Goal: Information Seeking & Learning: Compare options

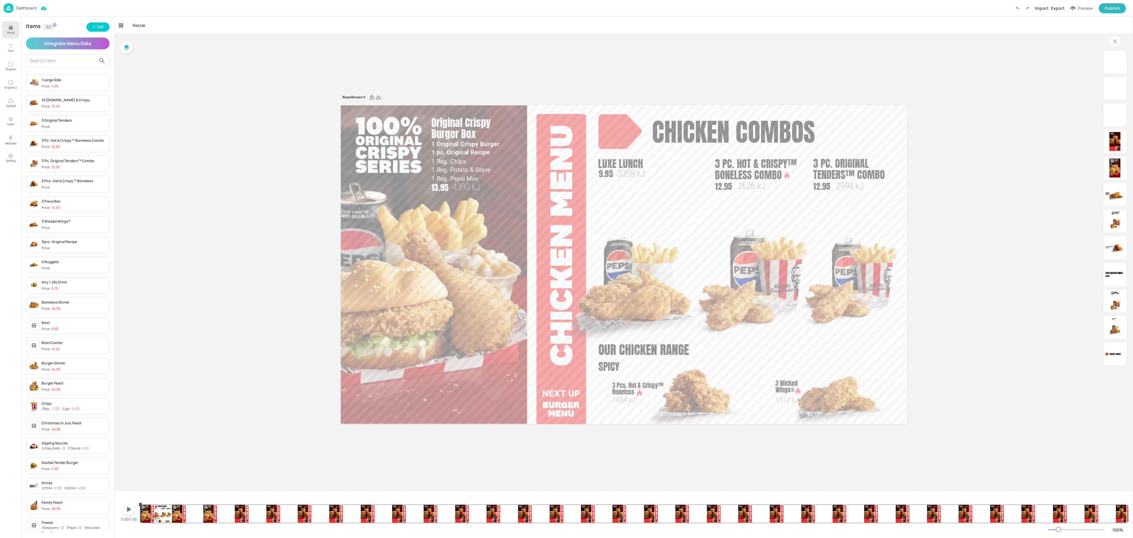
drag, startPoint x: 140, startPoint y: 512, endPoint x: 152, endPoint y: 512, distance: 11.2
click at [152, 512] on div "Chicken combos Luxe Lunch 3358 kJ 9.95 3 Pc. Original Tenders™ Combo 2994 kJ 12…" at bounding box center [634, 508] width 988 height 28
drag, startPoint x: 141, startPoint y: 506, endPoint x: 136, endPoint y: 506, distance: 4.8
click at [136, 506] on div "0:00/1:00 Chicken combos Luxe Lunch 3358 kJ 9.95 3 Pc. Original Tenders™ Combo …" at bounding box center [623, 508] width 1009 height 28
click at [129, 509] on icon "button" at bounding box center [129, 509] width 4 height 5
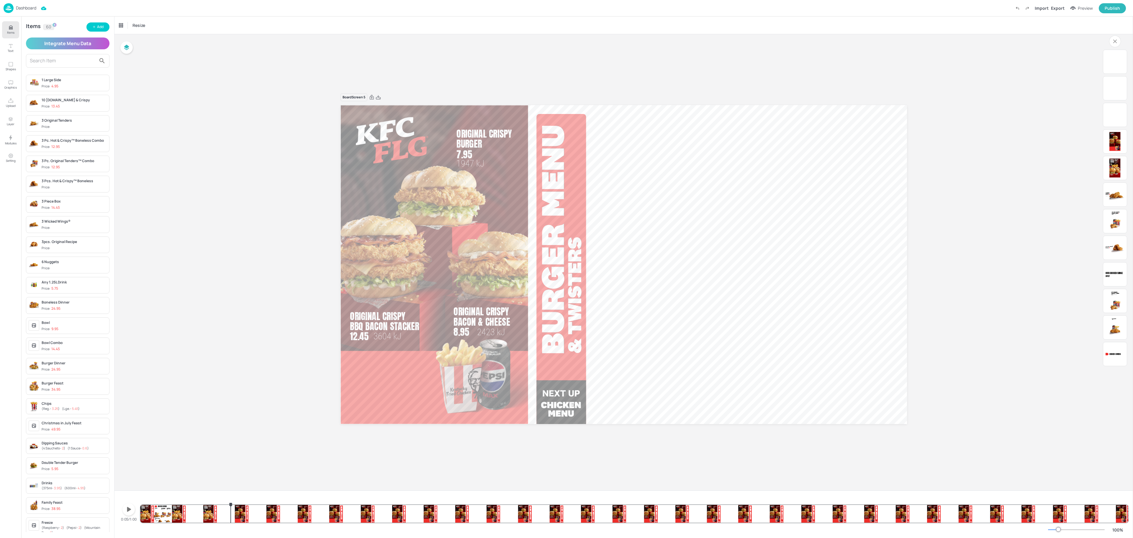
click at [231, 505] on div "Chicken combos Luxe Lunch 3358 kJ 9.95 3 Pc. Original Tenders™ Combo 2994 kJ 12…" at bounding box center [634, 508] width 988 height 28
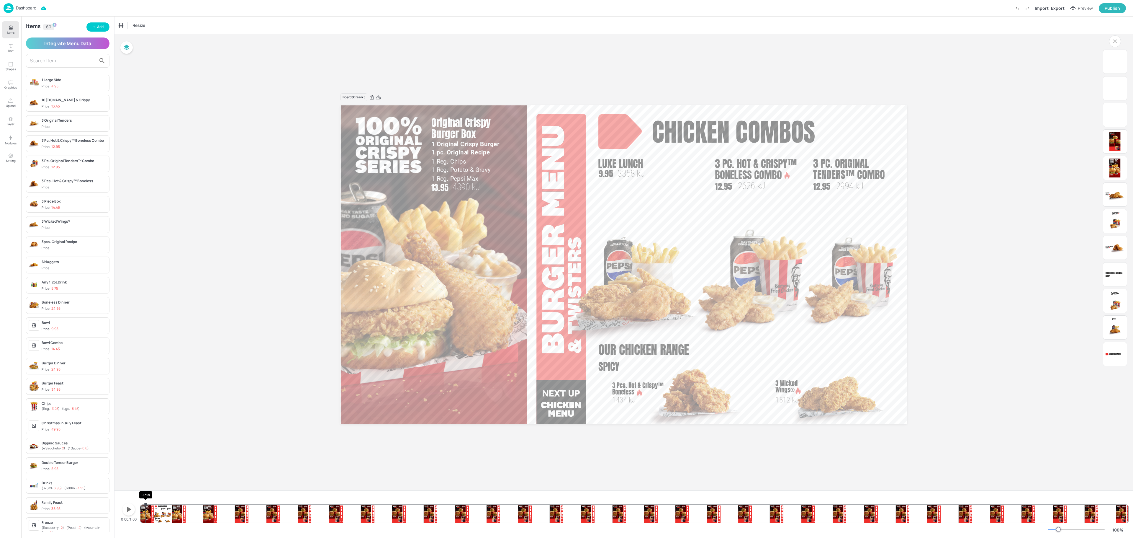
drag, startPoint x: 233, startPoint y: 504, endPoint x: 146, endPoint y: 504, distance: 87.3
click at [146, 504] on div "Chicken combos Luxe Lunch 3358 kJ 9.95 3 Pc. Original Tenders™ Combo 2994 kJ 12…" at bounding box center [634, 508] width 988 height 28
click at [148, 504] on icon "0.47s" at bounding box center [148, 504] width 3 height 4
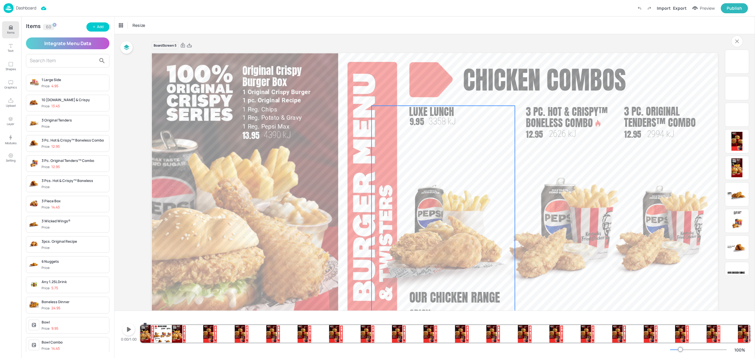
click at [463, 254] on img at bounding box center [443, 242] width 143 height 146
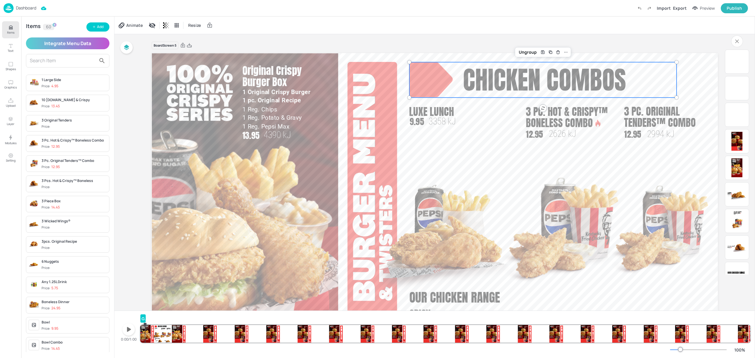
click at [454, 73] on div "Chicken combos" at bounding box center [542, 79] width 267 height 35
drag, startPoint x: 145, startPoint y: 318, endPoint x: 145, endPoint y: 325, distance: 6.5
click at [145, 325] on div "GroupLayer Chicken combos Luxe Lunch 3358 kJ 9.95 3 Pc. Original Tenders™ Combo…" at bounding box center [445, 328] width 610 height 28
drag, startPoint x: 144, startPoint y: 326, endPoint x: 137, endPoint y: 327, distance: 6.9
click at [137, 327] on div "0:00/1:00 GroupLayer Chicken combos Luxe Lunch 3358 kJ 9.95 3 Pc. Original Tend…" at bounding box center [434, 328] width 631 height 28
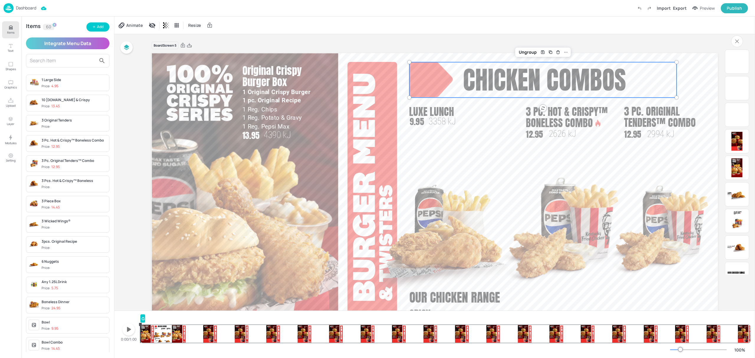
click at [129, 330] on icon "button" at bounding box center [129, 329] width 4 height 5
drag, startPoint x: 164, startPoint y: 325, endPoint x: 139, endPoint y: 331, distance: 25.5
click at [139, 331] on div "0:00/1:00 GroupLayer Chicken combos Luxe Lunch 3358 kJ 9.95 3 Pc. Original Tend…" at bounding box center [434, 328] width 631 height 28
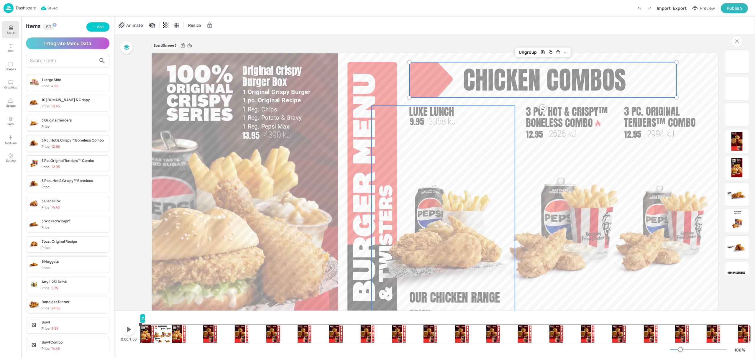
click at [418, 131] on div "9.95" at bounding box center [430, 124] width 41 height 17
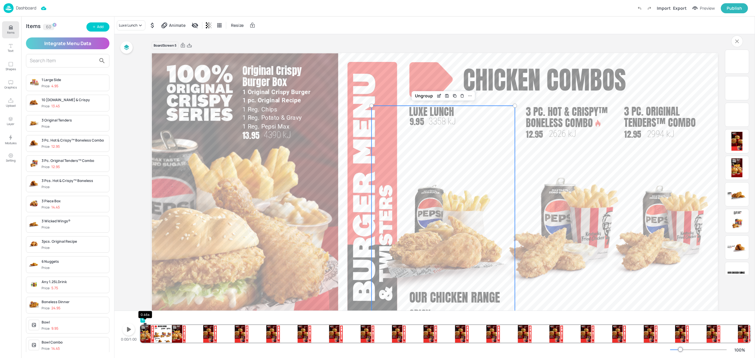
drag, startPoint x: 146, startPoint y: 318, endPoint x: 145, endPoint y: 325, distance: 6.8
click at [145, 325] on div "Luxe Lunch Chicken combos Luxe Lunch 3358 kJ 9.95 3 Pc. Original Tenders™ Combo…" at bounding box center [445, 328] width 610 height 28
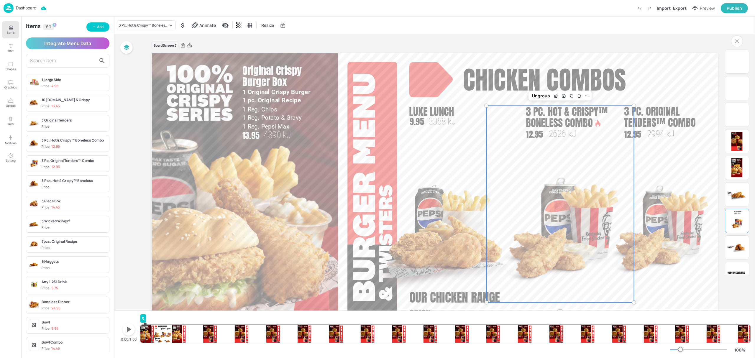
click at [569, 225] on img at bounding box center [560, 229] width 148 height 146
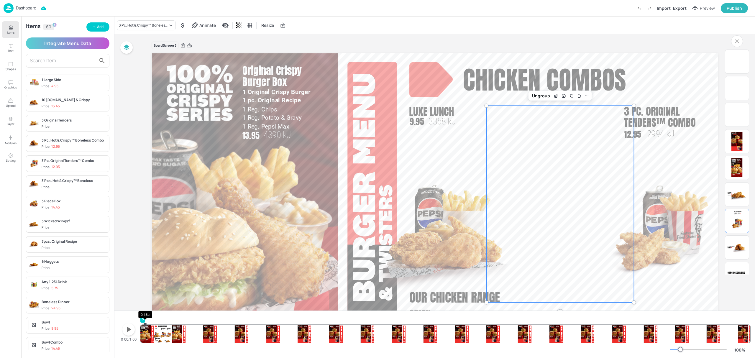
drag, startPoint x: 146, startPoint y: 318, endPoint x: 145, endPoint y: 325, distance: 6.8
click at [145, 325] on div "3 Pc. Original Tenders™ Combo Chicken combos Luxe Lunch 3358 kJ 9.95 3 Pc. Orig…" at bounding box center [445, 328] width 610 height 28
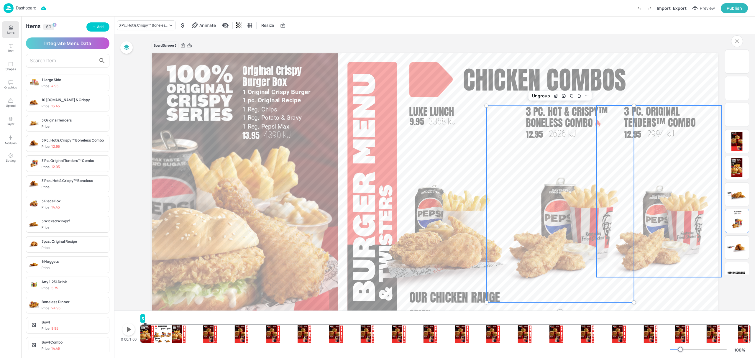
click at [657, 202] on img at bounding box center [659, 229] width 125 height 96
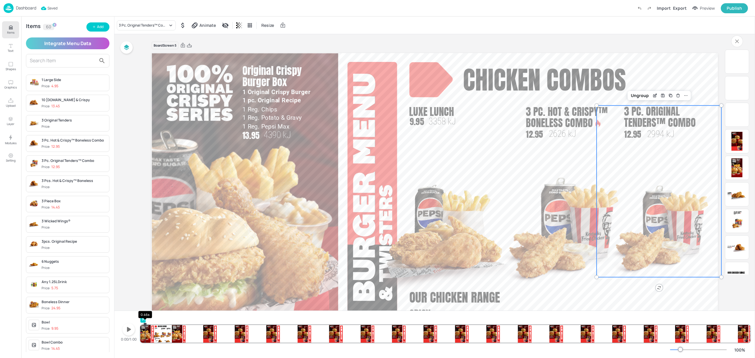
click at [145, 323] on icon "0.46s" at bounding box center [145, 325] width 3 height 4
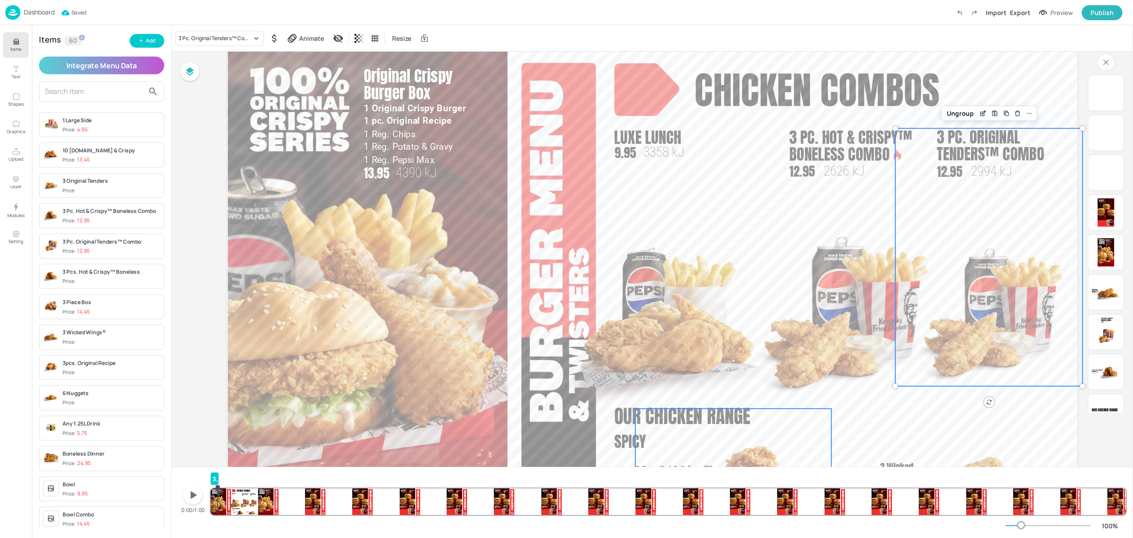
scroll to position [39, 0]
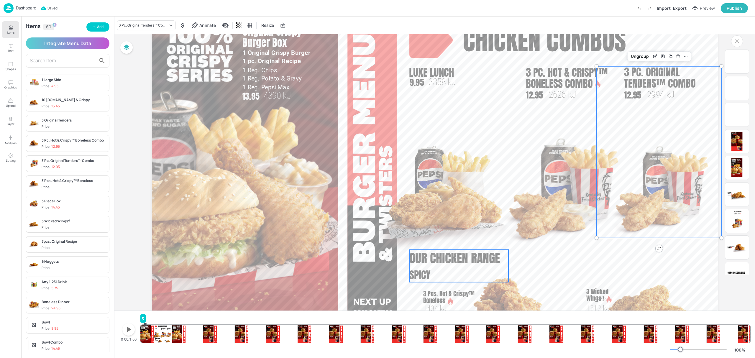
click at [412, 259] on span "Our Chicken Range" at bounding box center [454, 258] width 91 height 19
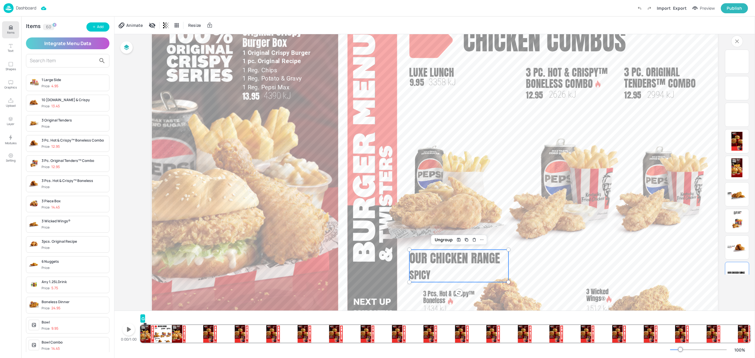
click at [145, 319] on div "GroupLayer" at bounding box center [445, 319] width 610 height 11
click at [145, 325] on icon "0.46s" at bounding box center [145, 325] width 3 height 4
click at [451, 300] on div at bounding box center [451, 301] width 8 height 8
click at [413, 266] on span "Our Chicken Range" at bounding box center [454, 258] width 91 height 19
drag, startPoint x: 145, startPoint y: 317, endPoint x: 145, endPoint y: 326, distance: 9.5
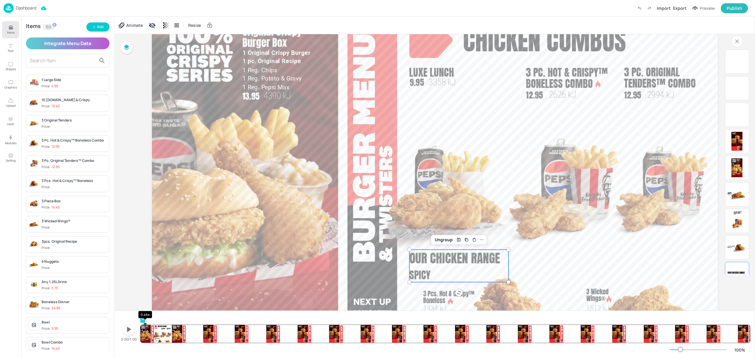
click at [145, 326] on div "GroupLayer Chicken combos Luxe Lunch 3358 kJ 9.95 3 Pc. Original Tenders™ Combo…" at bounding box center [445, 328] width 610 height 28
click at [483, 296] on img at bounding box center [506, 302] width 95 height 98
click at [503, 296] on img at bounding box center [506, 302] width 95 height 98
drag, startPoint x: 145, startPoint y: 319, endPoint x: 145, endPoint y: 324, distance: 5.0
click at [145, 324] on div "3 Pcs. Hot & Crispy™ Boneless Chicken combos Luxe Lunch 3358 kJ 9.95 3 Pc. Orig…" at bounding box center [445, 328] width 610 height 28
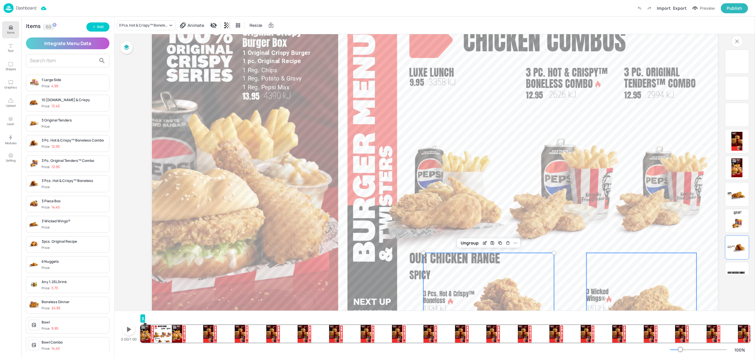
click at [633, 296] on img at bounding box center [649, 302] width 95 height 98
drag, startPoint x: 145, startPoint y: 318, endPoint x: 145, endPoint y: 324, distance: 5.9
click at [145, 324] on div "3 Wicked Wings® Chicken combos Luxe Lunch 3358 kJ 9.95 3 Pc. Original Tenders™ …" at bounding box center [445, 328] width 610 height 28
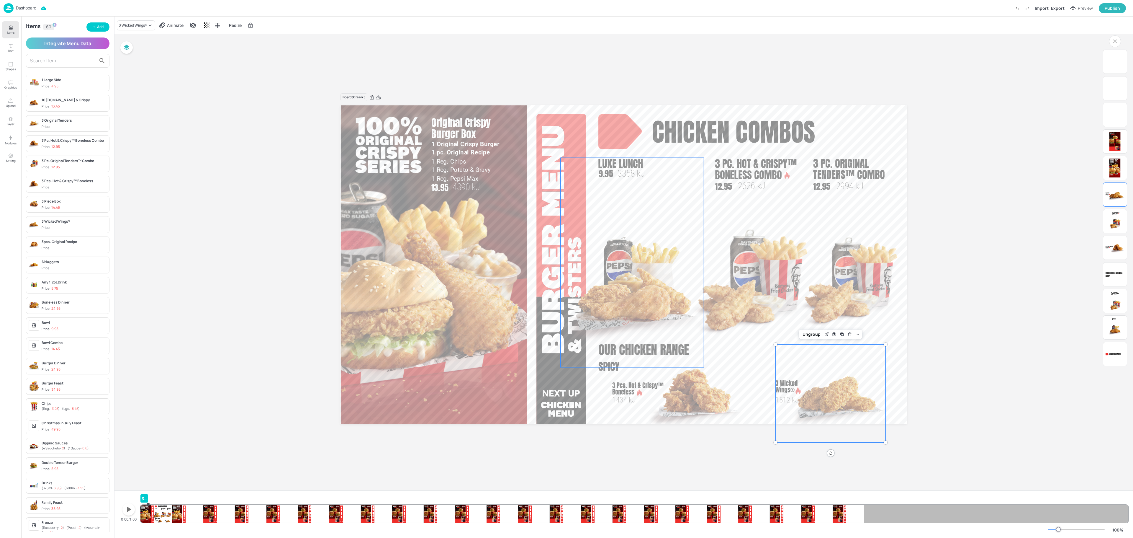
scroll to position [0, 0]
drag, startPoint x: 148, startPoint y: 510, endPoint x: 137, endPoint y: 511, distance: 10.6
click at [137, 511] on div "0:00/1:00 3 Wicked Wings® Chicken combos Luxe Lunch 3358 kJ 9.95 3 Pc. Original…" at bounding box center [623, 508] width 1009 height 28
drag, startPoint x: 148, startPoint y: 504, endPoint x: 132, endPoint y: 505, distance: 16.0
click at [132, 505] on div "0:00/1:00 3 Wicked Wings® Chicken combos Luxe Lunch 3358 kJ 9.95 3 Pc. Original…" at bounding box center [623, 508] width 1009 height 28
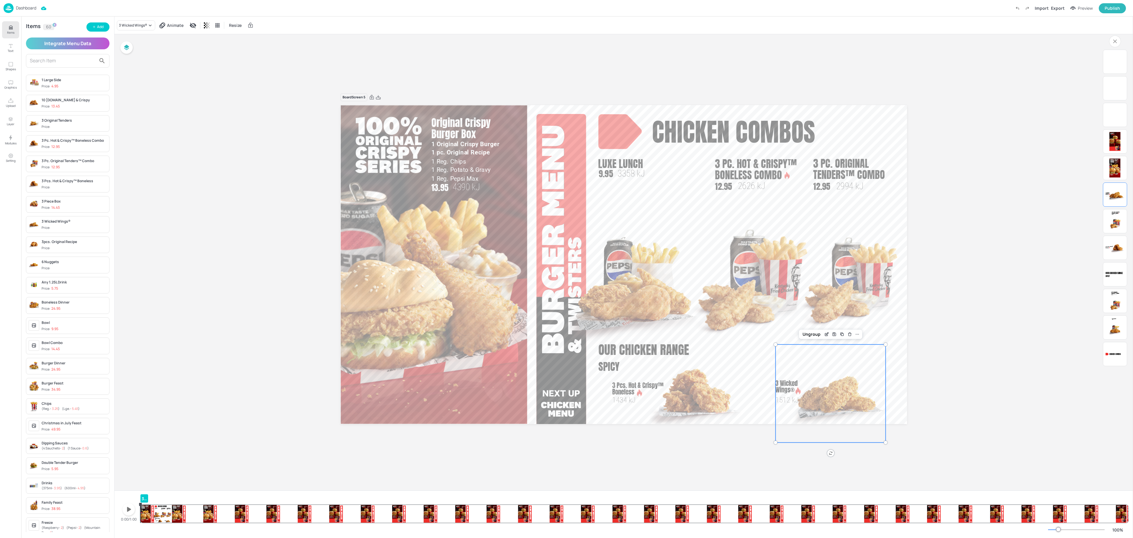
click at [128, 506] on icon "button" at bounding box center [128, 508] width 9 height 9
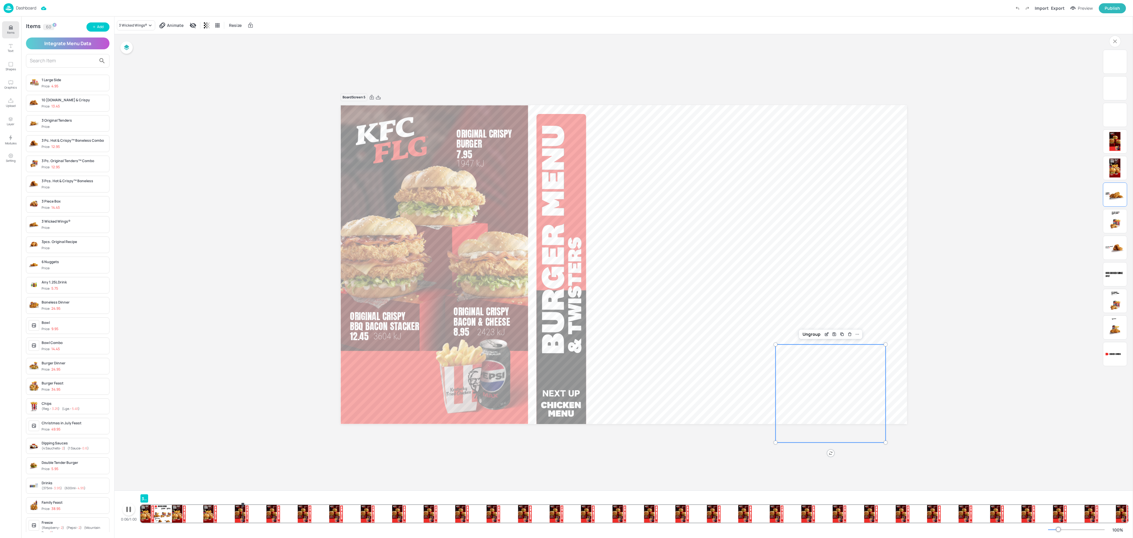
click at [126, 510] on icon "button" at bounding box center [128, 509] width 5 height 6
click at [489, 474] on div "Board Screen 5 Chicken combos Luxe Lunch 3358 kJ 9.95 3 Pc. Original Tenders™ C…" at bounding box center [623, 262] width 1018 height 456
click at [902, 395] on video at bounding box center [623, 264] width 566 height 319
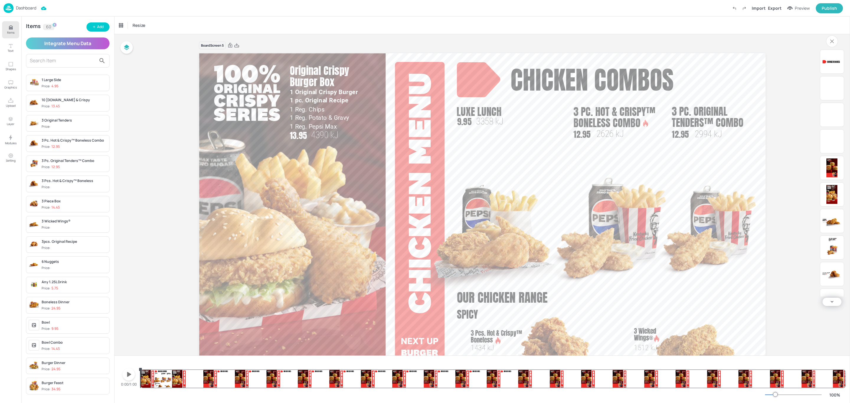
click at [332, 274] on p "8.95" at bounding box center [325, 279] width 26 height 13
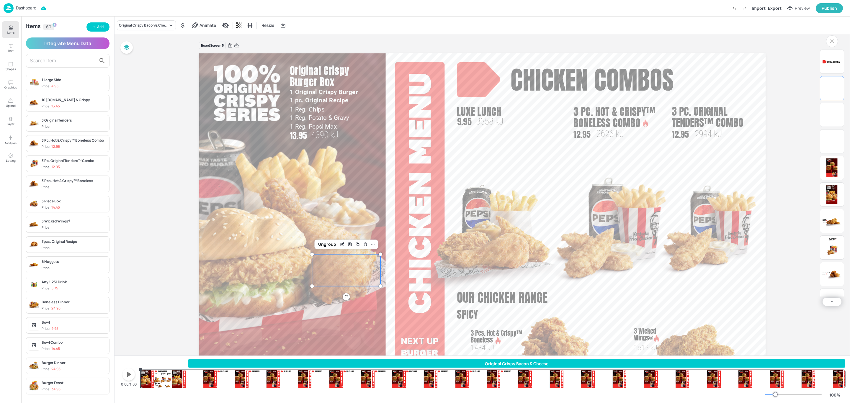
click at [530, 377] on div "Original Crispy Bacon & Cheese Chicken combos Luxe Lunch 3358 kJ 9.95 3 Pc. Ori…" at bounding box center [492, 373] width 705 height 28
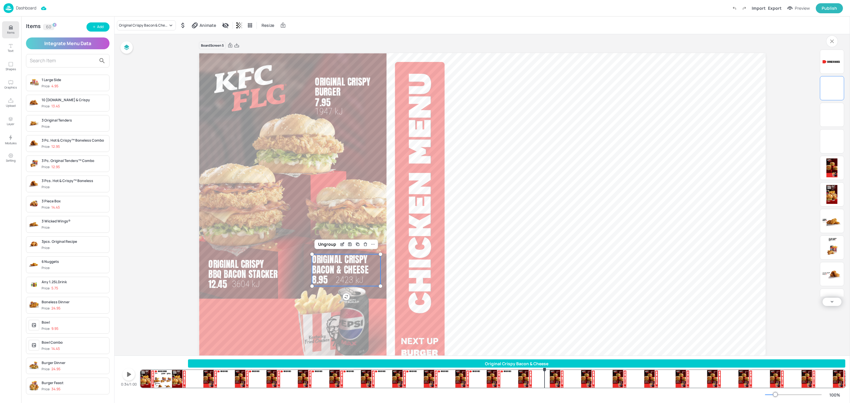
drag, startPoint x: 530, startPoint y: 378, endPoint x: 544, endPoint y: 378, distance: 14.8
click at [544, 378] on div "Original Crispy Bacon & Cheese Chicken combos Luxe Lunch 3358 kJ 9.95 3 Pc. Ori…" at bounding box center [492, 373] width 705 height 28
drag, startPoint x: 544, startPoint y: 370, endPoint x: 535, endPoint y: 372, distance: 10.0
click at [535, 372] on div at bounding box center [535, 369] width 5 height 5
click at [495, 270] on img at bounding box center [490, 242] width 143 height 146
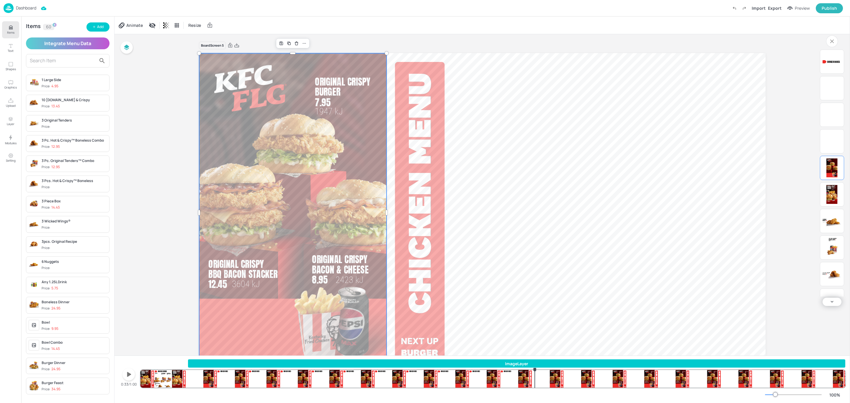
click at [342, 299] on div at bounding box center [292, 212] width 187 height 319
drag, startPoint x: 536, startPoint y: 371, endPoint x: 565, endPoint y: 376, distance: 29.5
click at [565, 372] on div at bounding box center [564, 369] width 5 height 5
drag, startPoint x: 565, startPoint y: 368, endPoint x: 557, endPoint y: 369, distance: 8.0
click at [557, 369] on icon "35.48s" at bounding box center [557, 370] width 3 height 4
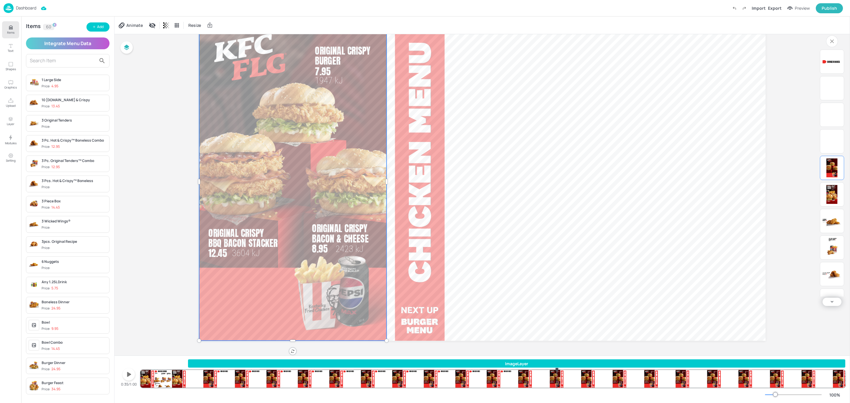
scroll to position [31, 0]
click at [554, 370] on icon "35.23s" at bounding box center [554, 370] width 3 height 4
drag, startPoint x: 554, startPoint y: 370, endPoint x: 551, endPoint y: 371, distance: 3.4
click at [551, 371] on icon "34.95s" at bounding box center [550, 370] width 3 height 4
drag, startPoint x: 551, startPoint y: 371, endPoint x: 546, endPoint y: 371, distance: 5.0
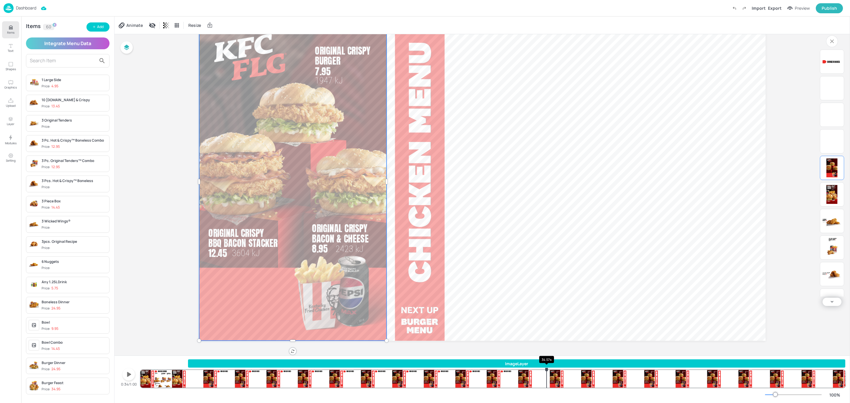
click at [546, 371] on icon "34.57s" at bounding box center [546, 370] width 3 height 4
drag, startPoint x: 546, startPoint y: 368, endPoint x: 539, endPoint y: 368, distance: 7.4
click at [539, 368] on icon "33.95s" at bounding box center [539, 370] width 3 height 4
click at [364, 313] on div at bounding box center [292, 181] width 187 height 319
click at [618, 366] on div "ImageLayer" at bounding box center [516, 364] width 657 height 6
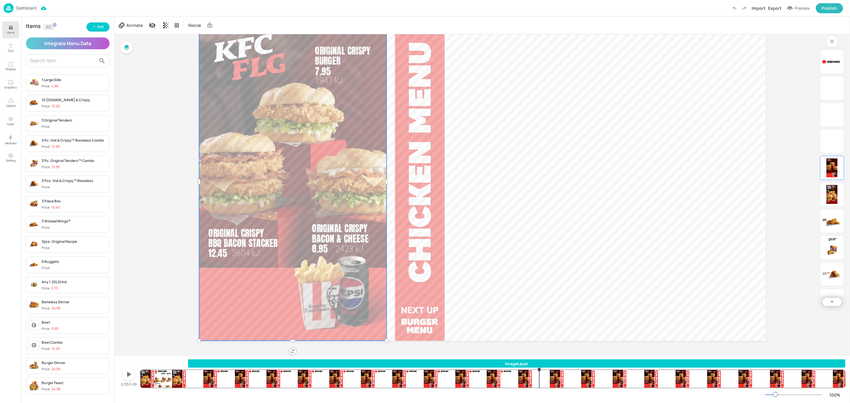
click at [619, 361] on div "ImageLayer" at bounding box center [516, 364] width 657 height 6
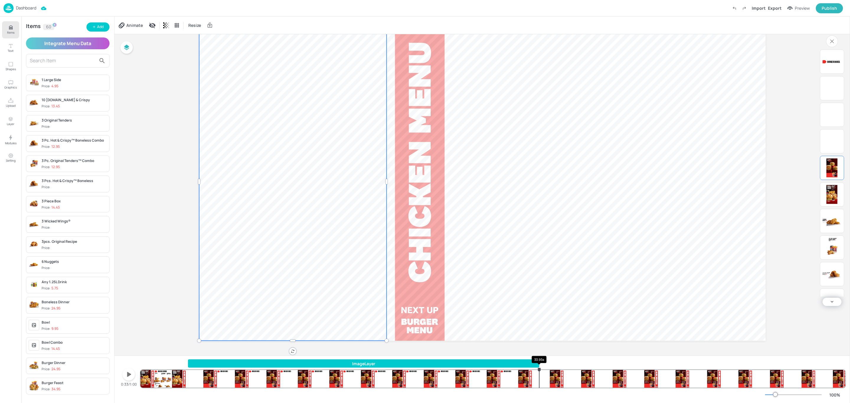
drag, startPoint x: 844, startPoint y: 362, endPoint x: 539, endPoint y: 371, distance: 305.5
click at [539, 371] on div "ImageLayer Chicken combos Luxe Lunch 3358 kJ 9.95 3 Pc. Original Tenders™ Combo…" at bounding box center [492, 373] width 705 height 28
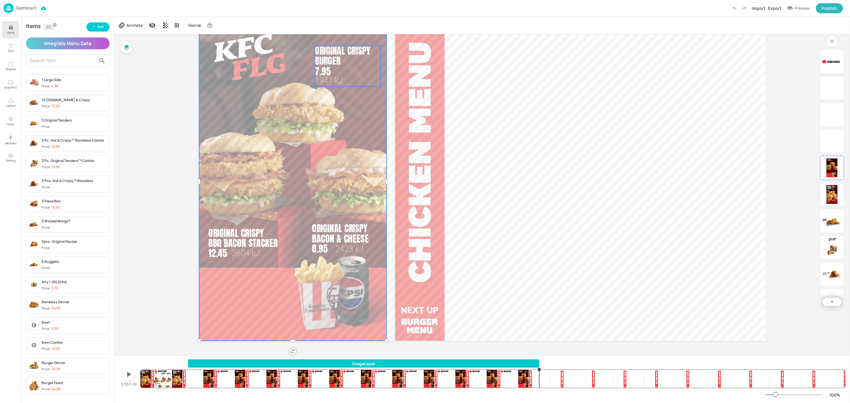
click at [341, 61] on p "Original Crispy Burger" at bounding box center [345, 56] width 60 height 20
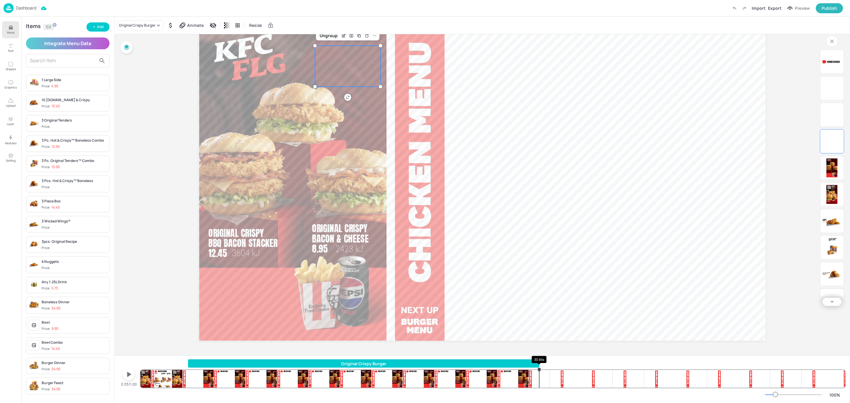
drag, startPoint x: 844, startPoint y: 363, endPoint x: 539, endPoint y: 371, distance: 304.9
click at [539, 371] on div "Original Crispy Burger Chicken combos Luxe Lunch 3358 kJ 9.95 3 Pc. Original Te…" at bounding box center [492, 373] width 705 height 28
click at [350, 234] on span "Original Crispy Bacon & Cheese" at bounding box center [340, 233] width 57 height 24
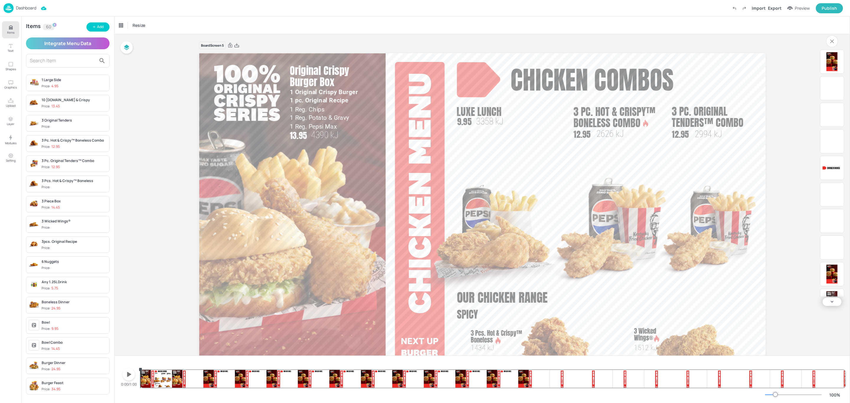
click at [129, 377] on icon "button" at bounding box center [128, 374] width 9 height 9
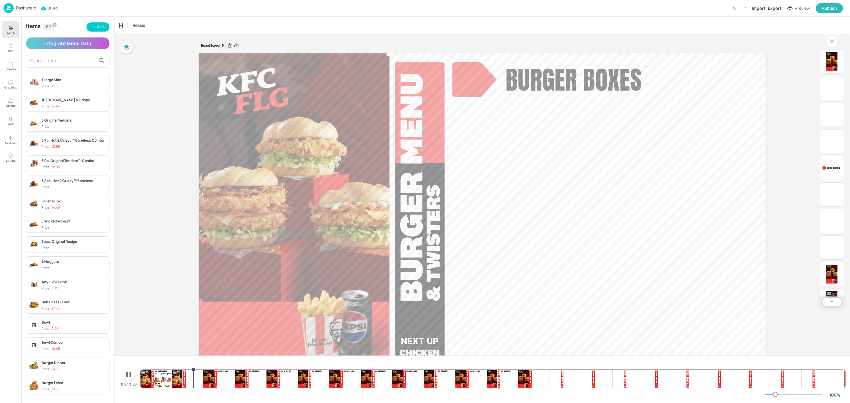
click at [129, 377] on icon "button" at bounding box center [128, 374] width 9 height 9
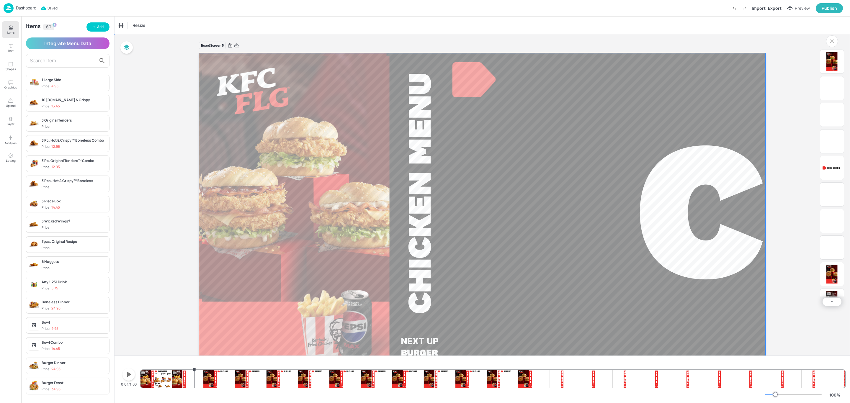
click at [277, 276] on div at bounding box center [295, 215] width 187 height 319
click at [193, 375] on div "Chicken combos Luxe Lunch 3358 kJ 9.95 3 Pc. Original Tenders™ Combo 2994 kJ 12…" at bounding box center [492, 373] width 705 height 28
click at [296, 259] on div at bounding box center [295, 215] width 187 height 319
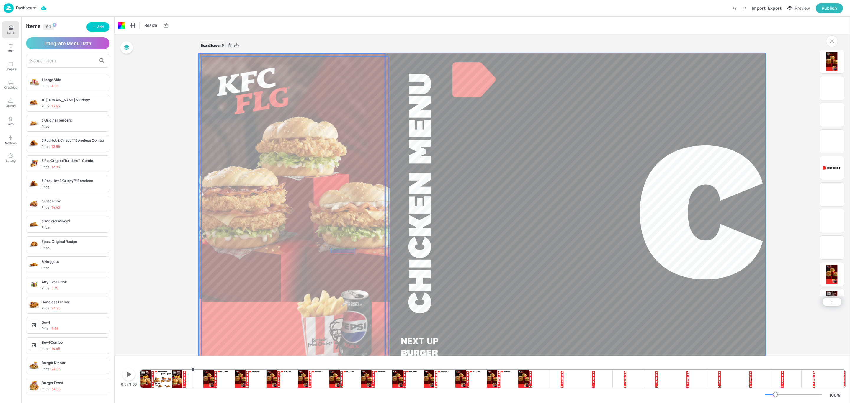
drag, startPoint x: 356, startPoint y: 248, endPoint x: 330, endPoint y: 253, distance: 25.9
click at [330, 253] on div at bounding box center [295, 215] width 187 height 319
click at [330, 251] on div at bounding box center [295, 215] width 187 height 319
click at [338, 250] on div at bounding box center [295, 215] width 187 height 319
drag, startPoint x: 394, startPoint y: 55, endPoint x: 388, endPoint y: 58, distance: 6.5
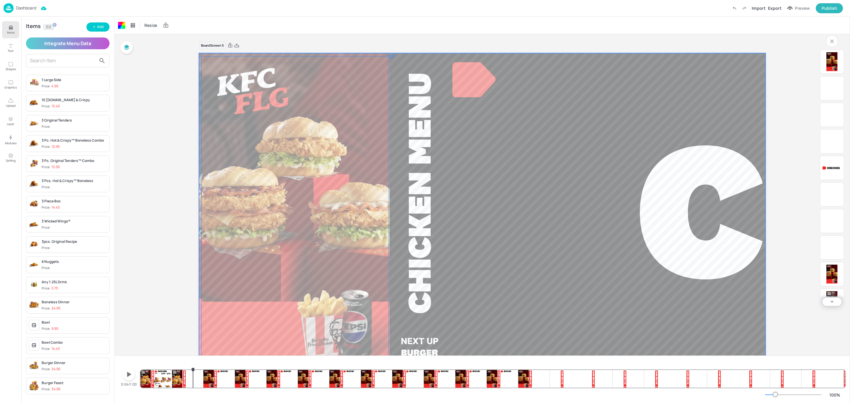
click at [388, 53] on div "Chicken combos Luxe Lunch 3358 kJ 9.95 3 Pc. Original Tenders™ Combo 2994 kJ 12…" at bounding box center [482, 53] width 566 height 0
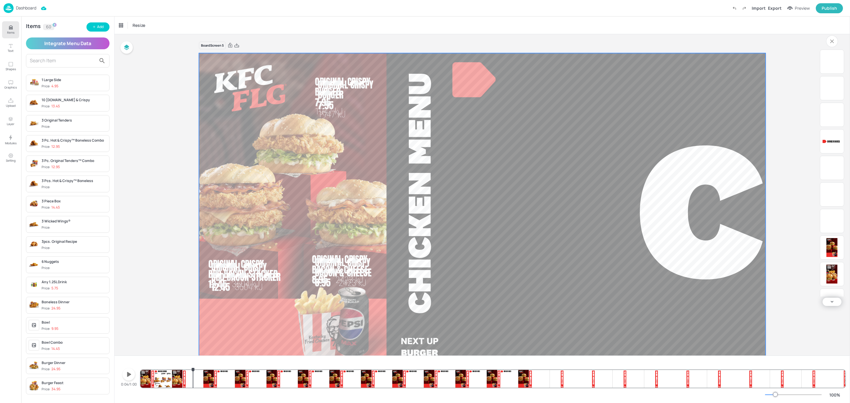
click at [327, 97] on span "Original Crispy Burger" at bounding box center [346, 90] width 56 height 24
click at [331, 91] on span "Original Crispy Burger" at bounding box center [346, 90] width 56 height 24
drag, startPoint x: 355, startPoint y: 98, endPoint x: 346, endPoint y: 92, distance: 10.2
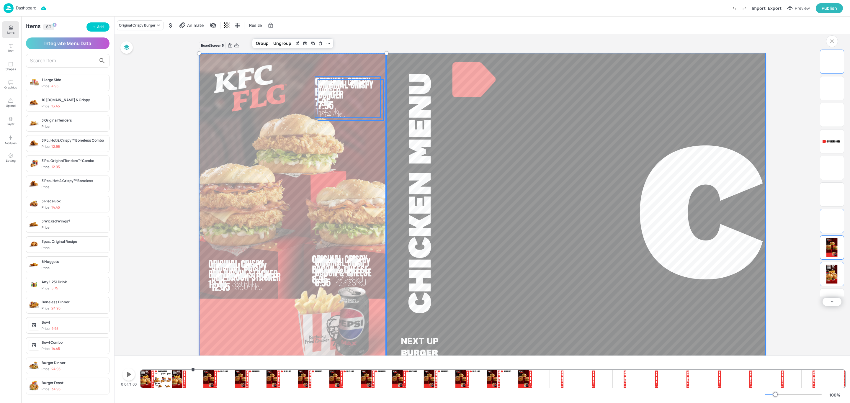
click at [389, 86] on video at bounding box center [482, 212] width 566 height 319
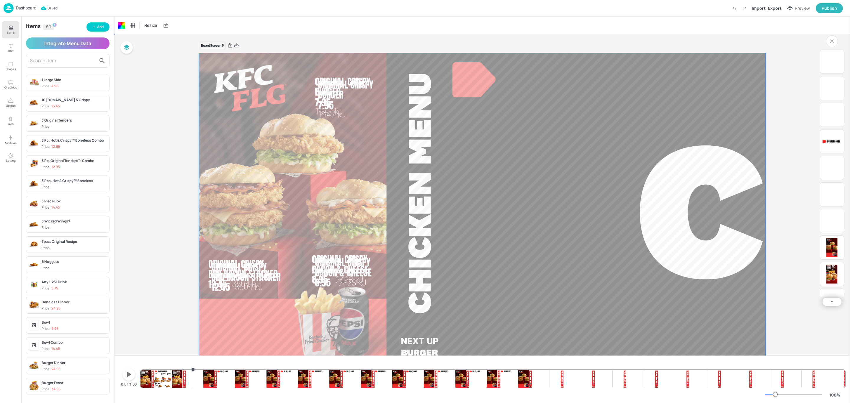
click at [365, 84] on span "Original Crispy Burger" at bounding box center [346, 90] width 56 height 24
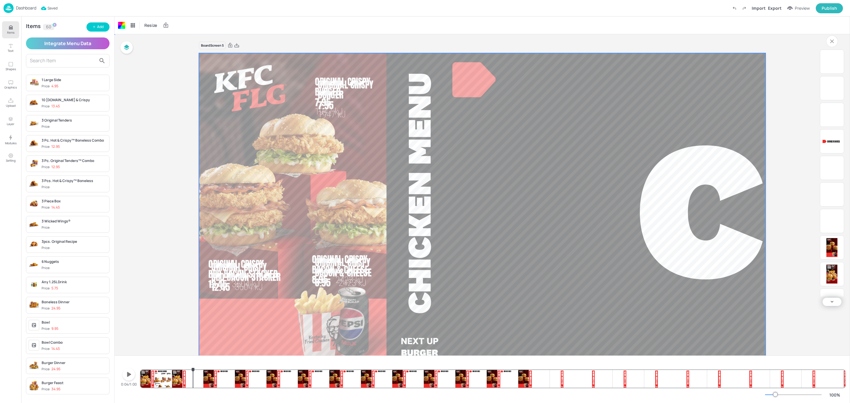
click at [365, 84] on span "Original Crispy Burger" at bounding box center [346, 90] width 56 height 24
drag, startPoint x: 365, startPoint y: 84, endPoint x: 365, endPoint y: 108, distance: 23.9
click at [365, 108] on div "Original Crispy Burger 7.95 1947 kJ" at bounding box center [350, 100] width 65 height 41
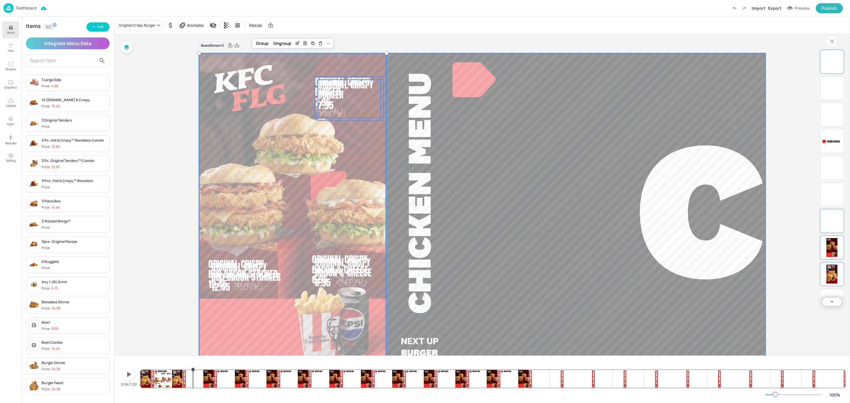
click at [365, 85] on span "Original Crispy Burger" at bounding box center [346, 90] width 56 height 24
click at [389, 80] on video at bounding box center [482, 212] width 566 height 319
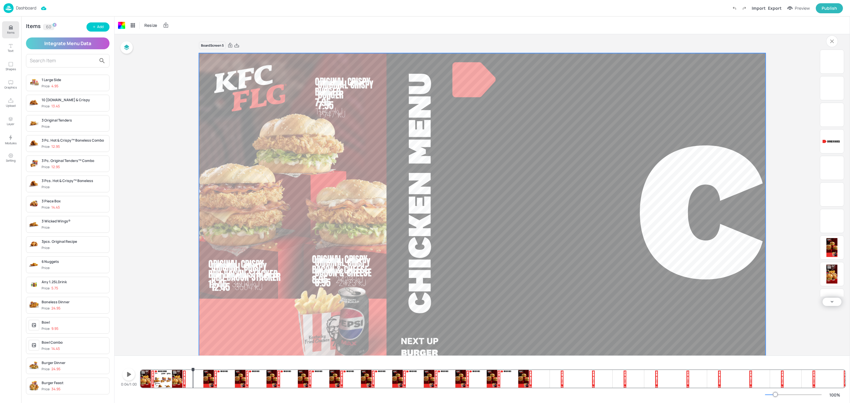
click at [381, 75] on div at bounding box center [292, 212] width 187 height 319
click at [366, 84] on span "Original Crispy Burger" at bounding box center [346, 90] width 56 height 24
click at [361, 83] on span "Original Crispy Burger" at bounding box center [346, 90] width 56 height 24
click at [343, 265] on span "Original Crispy Bacon & Cheese" at bounding box center [343, 267] width 57 height 24
click at [345, 272] on span "Original Crispy Bacon & Cheese" at bounding box center [343, 267] width 57 height 24
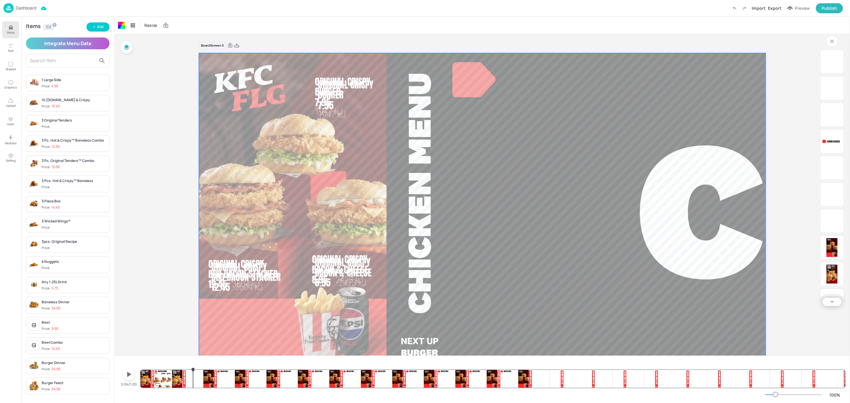
click at [345, 272] on span "Original Crispy Bacon & Cheese" at bounding box center [343, 267] width 57 height 24
drag, startPoint x: 348, startPoint y: 274, endPoint x: 317, endPoint y: 279, distance: 31.4
click at [317, 279] on div "Original Crispy Bacon & Cheese 8.95 2423 kJ" at bounding box center [349, 273] width 68 height 32
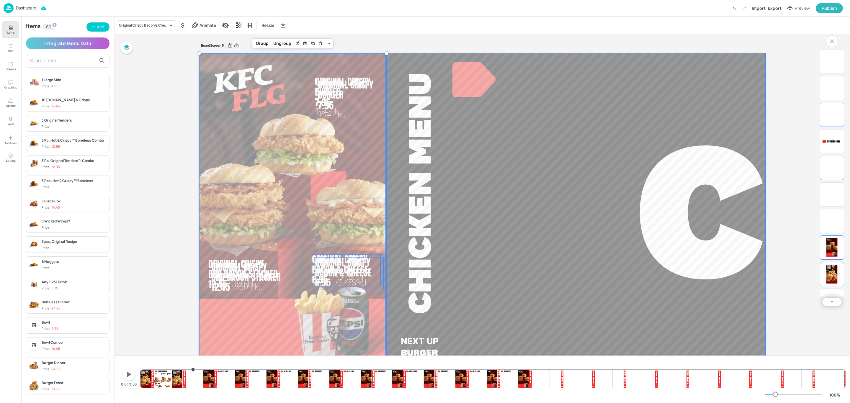
click at [357, 280] on span "2423 kJ" at bounding box center [352, 283] width 28 height 10
click at [362, 287] on span "2423 kJ" at bounding box center [352, 283] width 28 height 10
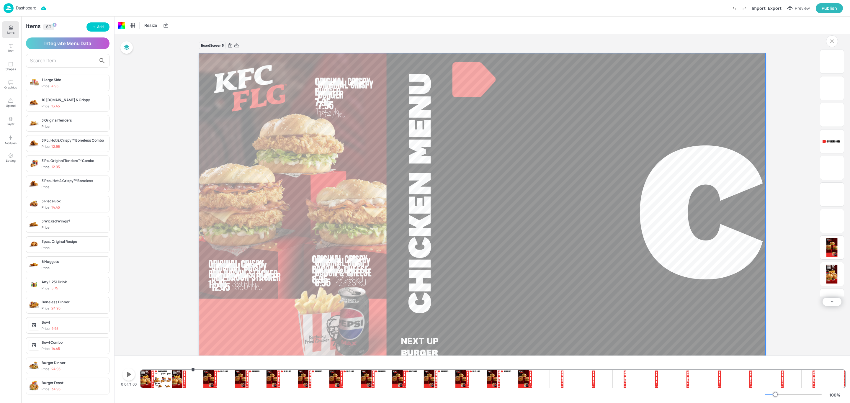
click at [363, 288] on span "2423 kJ" at bounding box center [352, 283] width 28 height 10
drag, startPoint x: 367, startPoint y: 291, endPoint x: 367, endPoint y: 287, distance: 4.7
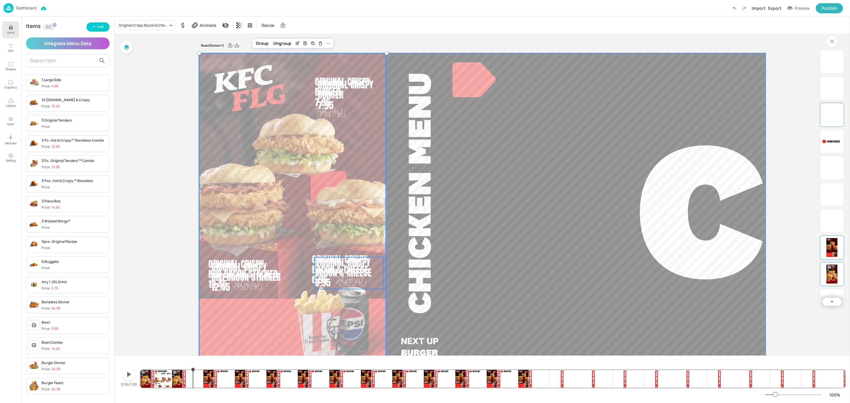
click at [374, 308] on div at bounding box center [292, 212] width 187 height 319
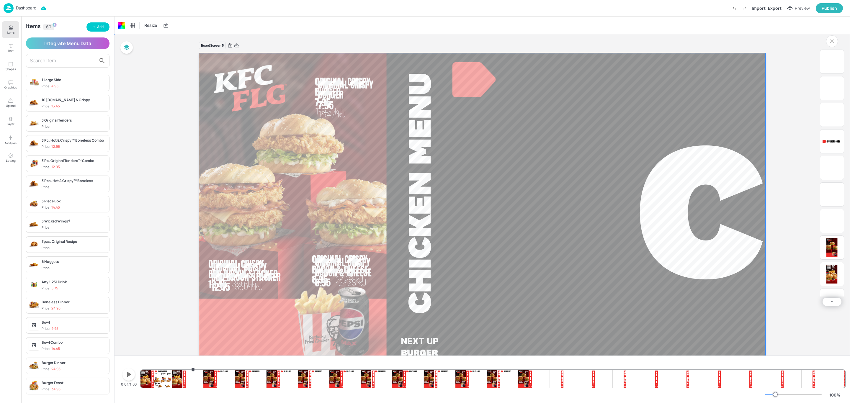
click at [358, 284] on span "2423 kJ" at bounding box center [352, 283] width 28 height 10
click at [360, 283] on span "2423 kJ" at bounding box center [352, 283] width 28 height 10
click at [354, 268] on span "Original Crispy Bacon & Cheese" at bounding box center [343, 267] width 57 height 24
click at [322, 93] on span "Original Crispy Burger" at bounding box center [346, 90] width 56 height 24
click at [227, 267] on span "Original Crispy BBQ Bacon Stacker" at bounding box center [245, 272] width 69 height 24
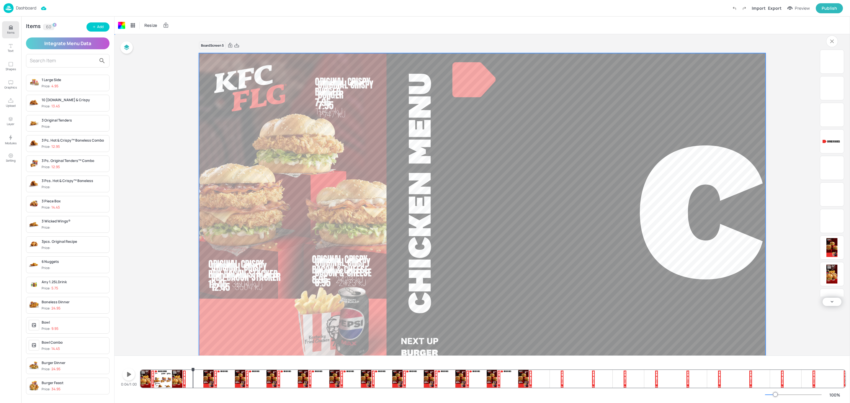
click at [563, 261] on img at bounding box center [608, 229] width 148 height 146
drag, startPoint x: 181, startPoint y: 275, endPoint x: 220, endPoint y: 293, distance: 42.6
click at [214, 300] on div "Board Screen 5 Chicken combos Luxe Lunch 3358 kJ 9.95 3 Pc. Original Tenders™ C…" at bounding box center [481, 210] width 599 height 352
drag, startPoint x: 192, startPoint y: 248, endPoint x: 237, endPoint y: 290, distance: 61.6
click at [234, 292] on div "Board Screen 5 Chicken combos Luxe Lunch 3358 kJ 9.95 3 Pc. Original Tenders™ C…" at bounding box center [481, 210] width 599 height 352
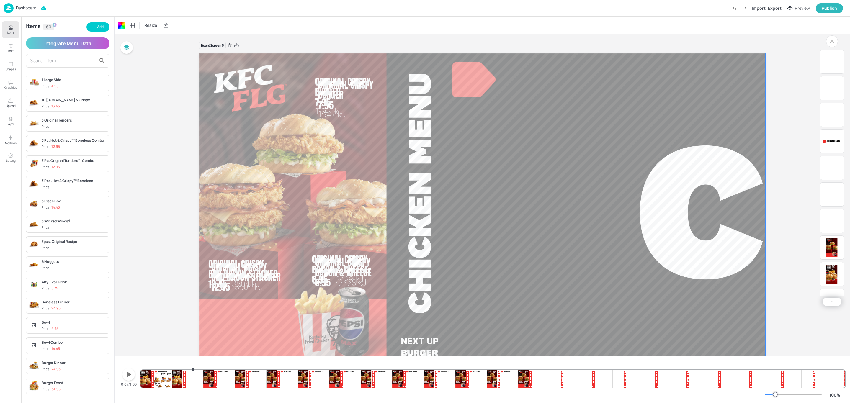
click at [545, 232] on img at bounding box center [608, 229] width 148 height 146
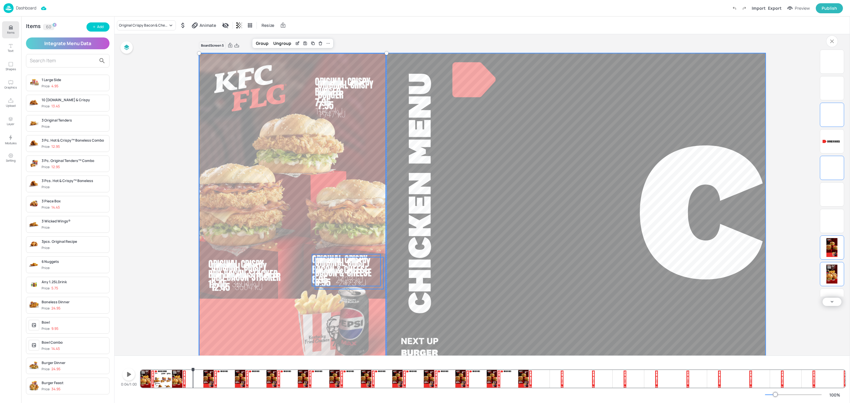
click at [582, 257] on img at bounding box center [608, 229] width 148 height 146
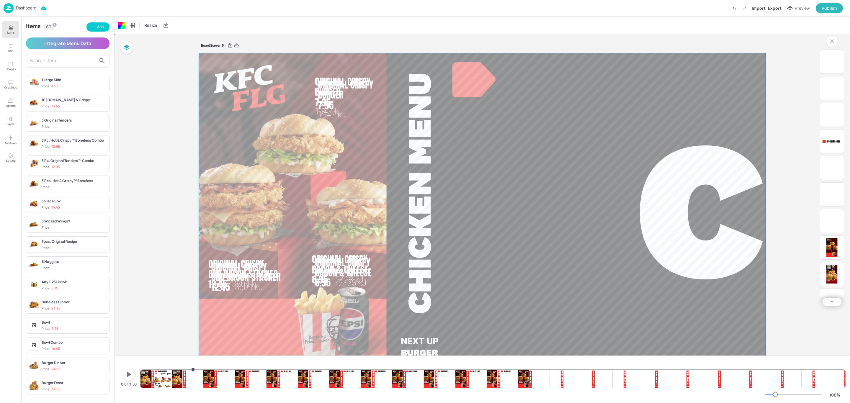
click at [355, 281] on span "2423 kJ" at bounding box center [352, 283] width 28 height 10
click at [505, 206] on img at bounding box center [490, 242] width 143 height 146
click at [324, 80] on span "Original Crispy Burger" at bounding box center [346, 90] width 56 height 24
drag, startPoint x: 387, startPoint y: 83, endPoint x: 381, endPoint y: 121, distance: 39.0
click at [381, 53] on div "Chicken combos Luxe Lunch 3358 kJ 9.95 3 Pc. Original Tenders™ Combo 2994 kJ 12…" at bounding box center [482, 53] width 566 height 0
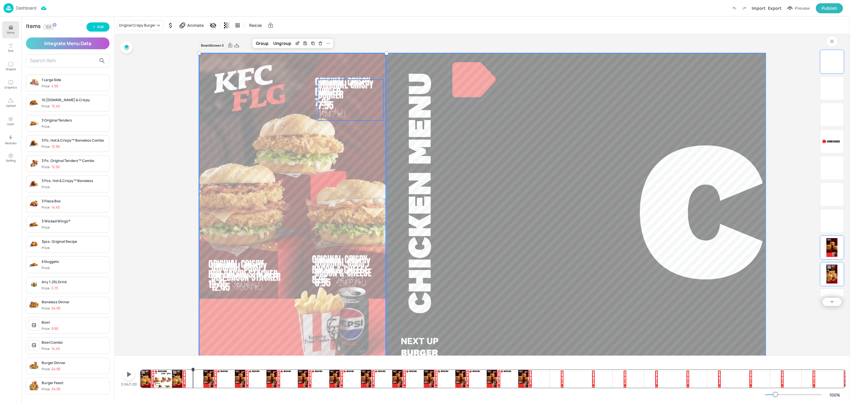
click at [356, 280] on span "2423 kJ" at bounding box center [352, 283] width 28 height 10
drag, startPoint x: 387, startPoint y: 87, endPoint x: 380, endPoint y: 92, distance: 8.9
click at [380, 53] on div "Chicken combos Luxe Lunch 3358 kJ 9.95 3 Pc. Original Tenders™ Combo 2994 kJ 12…" at bounding box center [482, 53] width 566 height 0
click at [382, 67] on div at bounding box center [292, 212] width 187 height 319
click at [379, 65] on div at bounding box center [292, 212] width 187 height 319
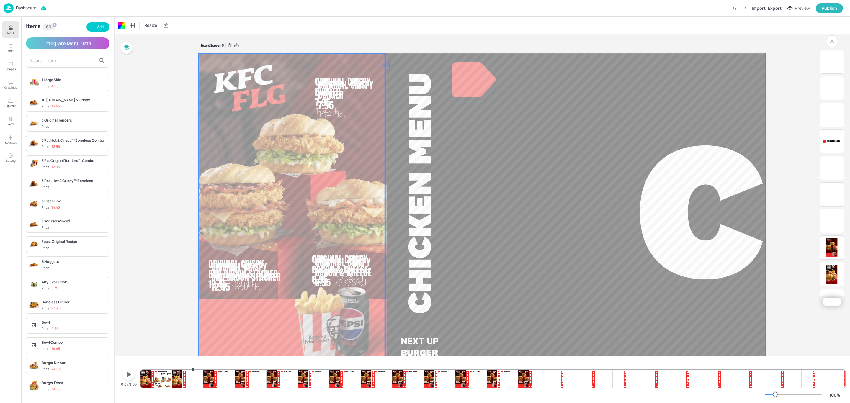
drag, startPoint x: 389, startPoint y: 63, endPoint x: 382, endPoint y: 67, distance: 8.7
click at [382, 53] on div "Chicken combos Luxe Lunch 3358 kJ 9.95 3 Pc. Original Tenders™ Combo 2994 kJ 12…" at bounding box center [482, 53] width 566 height 0
click at [323, 41] on icon at bounding box center [324, 43] width 5 height 5
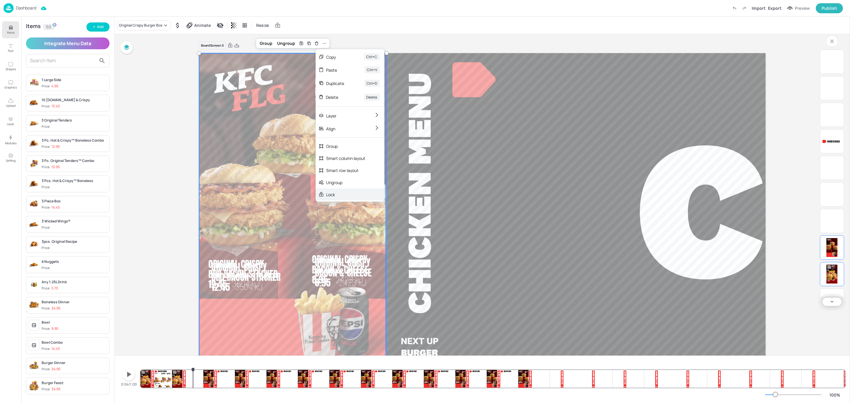
click at [336, 191] on div "Lock" at bounding box center [345, 194] width 39 height 6
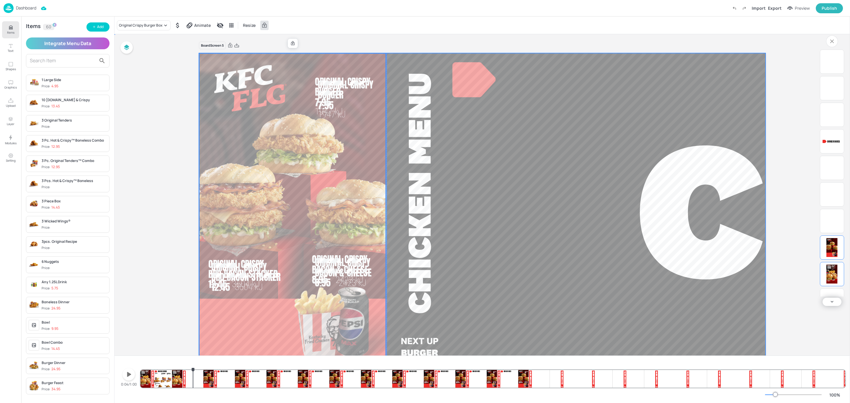
click at [388, 87] on video at bounding box center [482, 212] width 566 height 319
drag, startPoint x: 388, startPoint y: 85, endPoint x: 381, endPoint y: 92, distance: 10.0
click at [381, 53] on div "Chicken combos Luxe Lunch 3358 kJ 9.95 3 Pc. Original Tenders™ Combo 2994 kJ 12…" at bounding box center [482, 53] width 566 height 0
click at [391, 89] on video at bounding box center [482, 212] width 566 height 319
drag, startPoint x: 387, startPoint y: 83, endPoint x: 381, endPoint y: 90, distance: 8.6
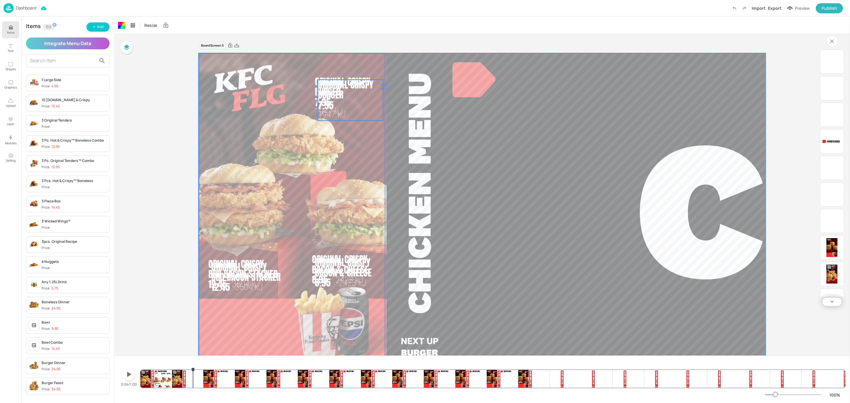
click at [381, 53] on div "Chicken combos Luxe Lunch 3358 kJ 9.95 3 Pc. Original Tenders™ Combo 2994 kJ 12…" at bounding box center [482, 53] width 566 height 0
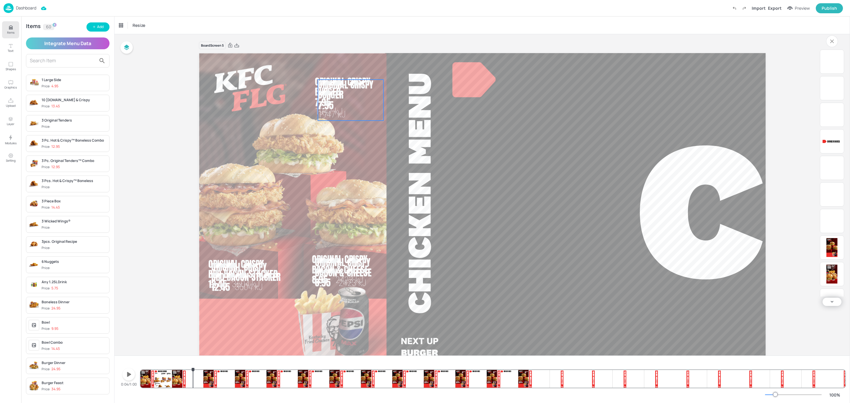
click at [359, 83] on span "Original Crispy Burger" at bounding box center [346, 90] width 56 height 24
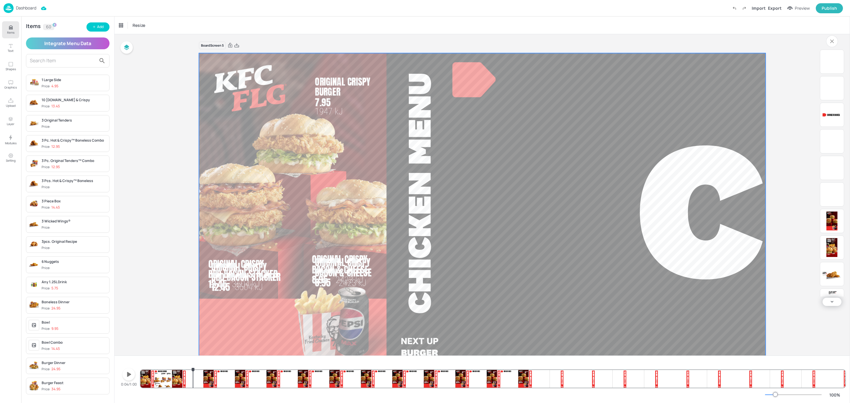
click at [357, 272] on span "Original Crispy Bacon & Cheese" at bounding box center [343, 267] width 57 height 24
click at [389, 276] on video at bounding box center [482, 212] width 566 height 319
drag, startPoint x: 387, startPoint y: 276, endPoint x: 380, endPoint y: 285, distance: 11.1
click at [380, 53] on div "Chicken combos Luxe Lunch 3358 kJ 9.95 3 Pc. Original Tenders™ Combo 2994 kJ 12…" at bounding box center [482, 53] width 566 height 0
click at [376, 280] on p "2423 kJ" at bounding box center [360, 283] width 45 height 12
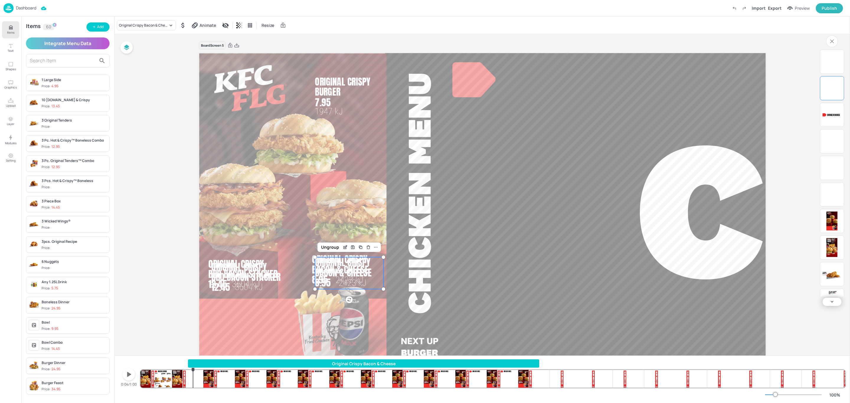
click at [363, 281] on span "2423 kJ" at bounding box center [352, 283] width 28 height 10
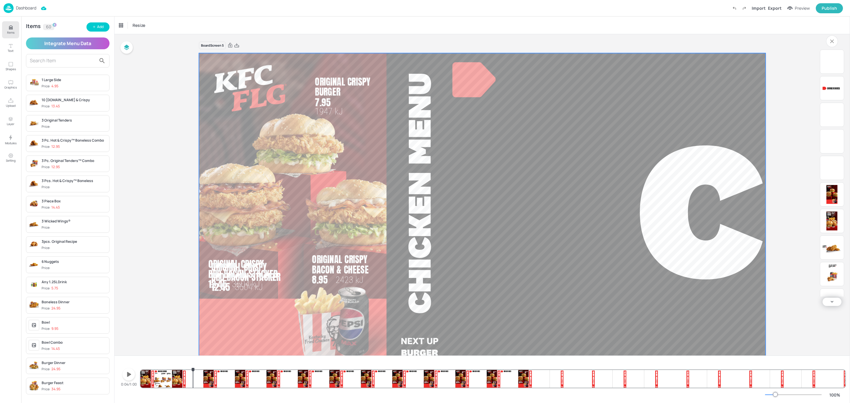
click at [253, 286] on span "3604 kJ" at bounding box center [249, 287] width 28 height 10
click at [254, 271] on span "Original Crispy BBQ Bacon Stacker" at bounding box center [245, 272] width 69 height 24
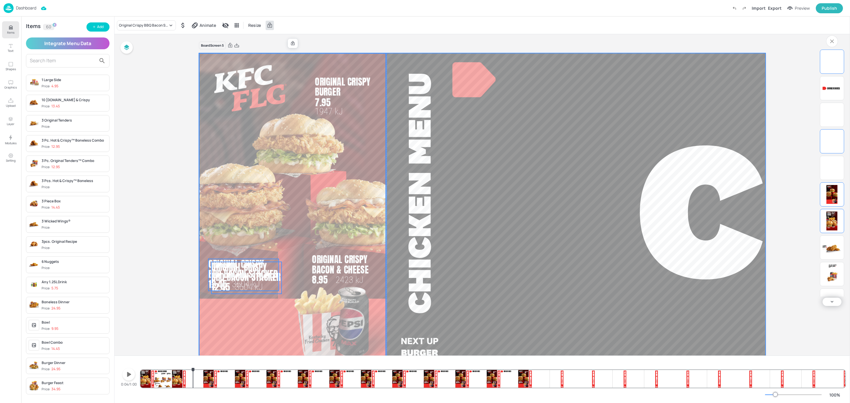
click at [270, 292] on div "Original Crispy BBQ Bacon Stacker 12.45 3604 kJ" at bounding box center [246, 278] width 70 height 32
click at [270, 293] on div "Original Crispy BBQ Bacon Stacker 12.45 3604 kJ" at bounding box center [246, 278] width 70 height 32
click at [268, 285] on div "Original Crispy BBQ Bacon Stacker 12.45 3604 kJ" at bounding box center [246, 278] width 70 height 32
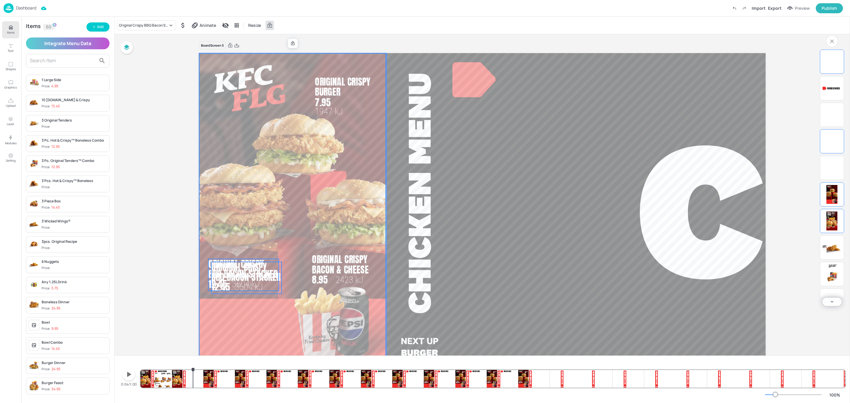
click at [297, 257] on div at bounding box center [292, 212] width 187 height 319
click at [323, 262] on span "Original Crispy Bacon & Cheese" at bounding box center [340, 264] width 57 height 24
click at [264, 279] on span "Original Crispy BBQ Bacon Stacker" at bounding box center [245, 272] width 69 height 24
click at [395, 275] on video at bounding box center [482, 212] width 566 height 319
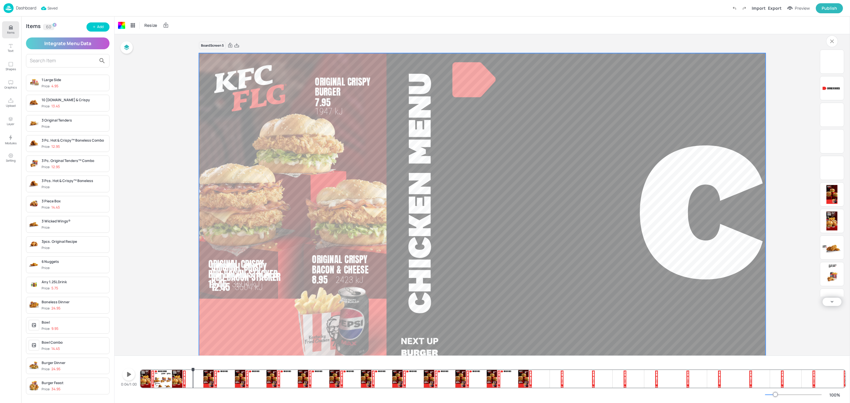
click at [389, 276] on video at bounding box center [482, 212] width 566 height 319
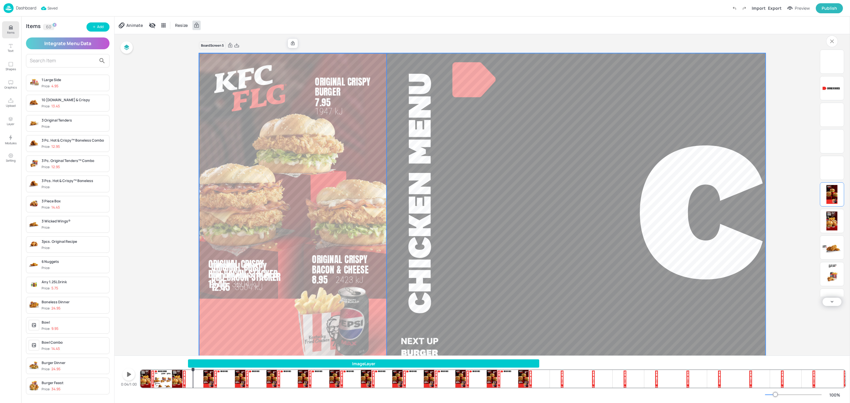
drag, startPoint x: 207, startPoint y: 314, endPoint x: 211, endPoint y: 291, distance: 24.0
click at [211, 53] on div "Chicken combos Luxe Lunch 3358 kJ 9.95 3 Pc. Original Tenders™ Combo 2994 kJ 12…" at bounding box center [482, 53] width 566 height 0
drag, startPoint x: 229, startPoint y: 311, endPoint x: 228, endPoint y: 289, distance: 22.2
click at [228, 53] on div "Chicken combos Luxe Lunch 3358 kJ 9.95 3 Pc. Original Tenders™ Combo 2994 kJ 12…" at bounding box center [482, 53] width 566 height 0
drag, startPoint x: 203, startPoint y: 287, endPoint x: 224, endPoint y: 292, distance: 22.2
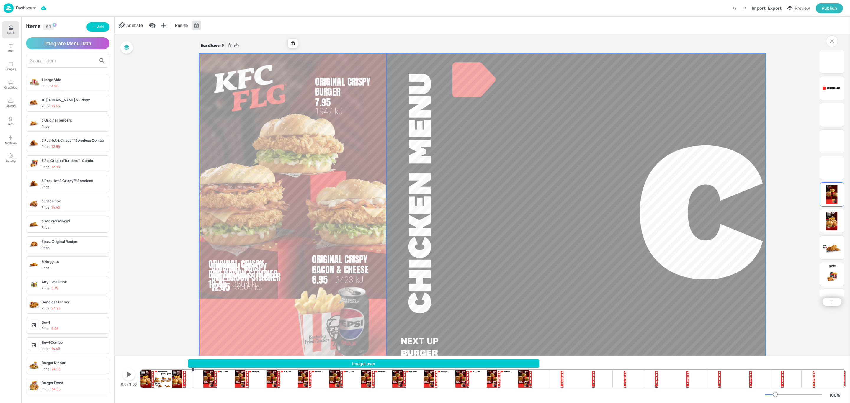
click at [224, 53] on div "Chicken combos Luxe Lunch 3358 kJ 9.95 3 Pc. Original Tenders™ Combo 2994 kJ 12…" at bounding box center [482, 53] width 566 height 0
click at [225, 281] on span "12.45" at bounding box center [220, 287] width 19 height 14
click at [232, 250] on div at bounding box center [292, 212] width 187 height 319
drag, startPoint x: 242, startPoint y: 275, endPoint x: 242, endPoint y: 298, distance: 23.0
click at [242, 53] on div "Chicken combos Luxe Lunch 3358 kJ 9.95 3 Pc. Original Tenders™ Combo 2994 kJ 12…" at bounding box center [482, 53] width 566 height 0
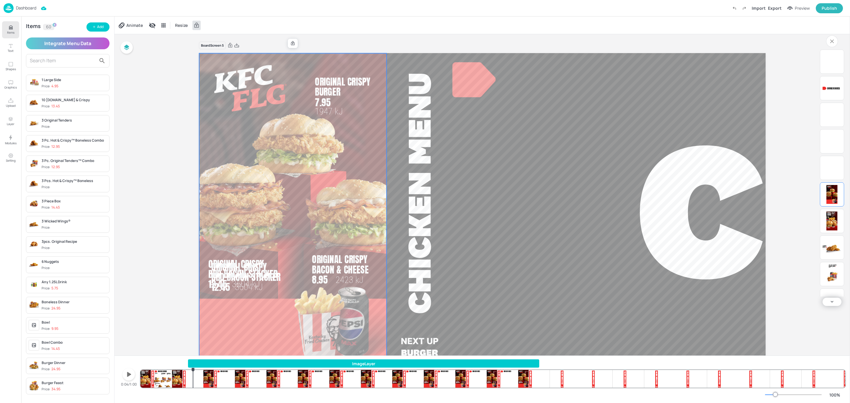
drag, startPoint x: 195, startPoint y: 276, endPoint x: 211, endPoint y: 292, distance: 23.2
click at [211, 292] on div "Board Screen 5 Chicken combos Luxe Lunch 3358 kJ 9.95 3 Pc. Original Tenders™ C…" at bounding box center [481, 210] width 599 height 352
drag, startPoint x: 200, startPoint y: 276, endPoint x: 484, endPoint y: 255, distance: 284.2
click at [212, 301] on div at bounding box center [292, 212] width 187 height 319
click at [561, 238] on img at bounding box center [608, 229] width 148 height 146
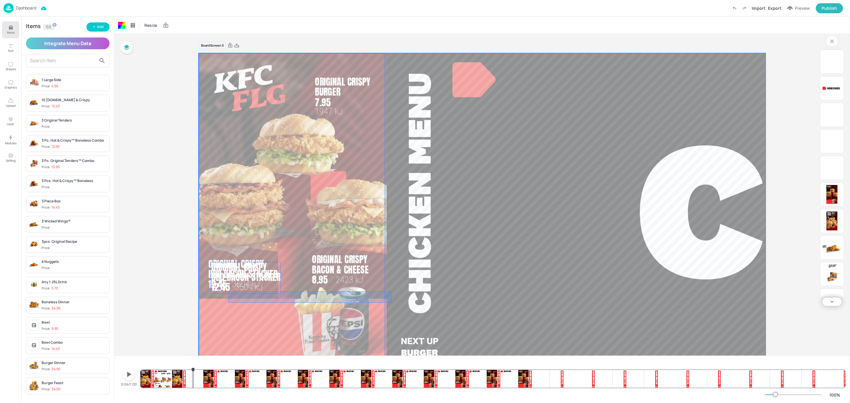
drag, startPoint x: 391, startPoint y: 303, endPoint x: 228, endPoint y: 291, distance: 163.2
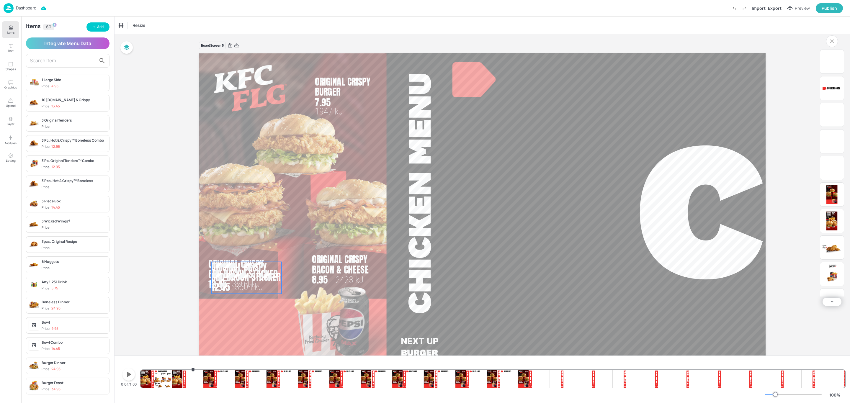
click at [247, 282] on span "3604 kJ" at bounding box center [249, 287] width 28 height 10
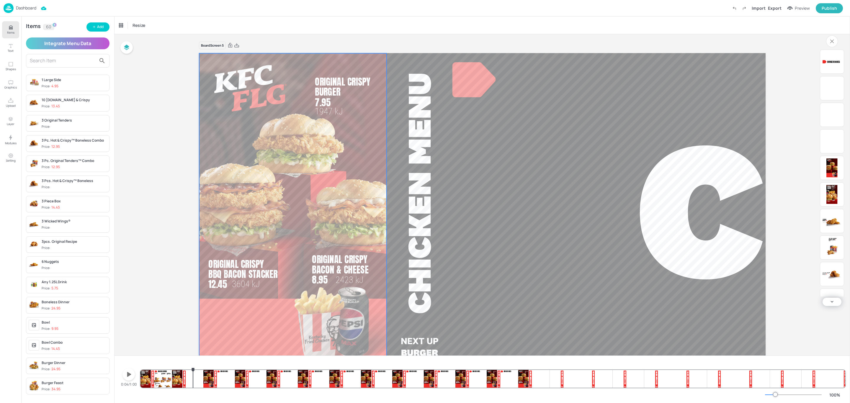
click at [247, 341] on div at bounding box center [292, 212] width 187 height 319
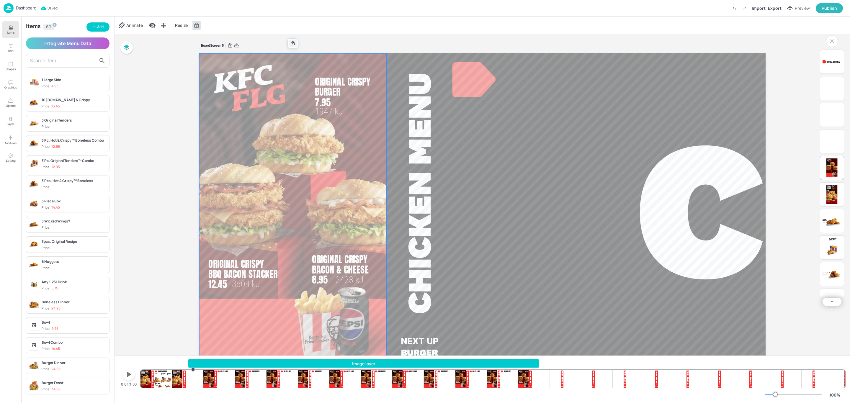
click at [291, 41] on icon at bounding box center [292, 43] width 5 height 5
click at [128, 376] on icon "button" at bounding box center [129, 374] width 4 height 5
